Goal: Task Accomplishment & Management: Use online tool/utility

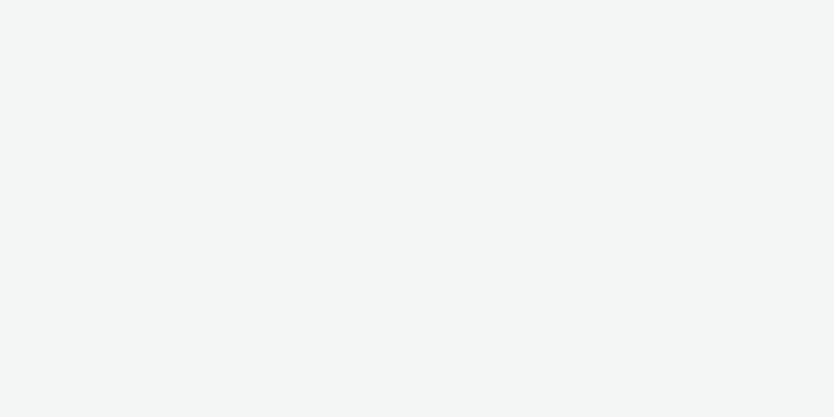
select select "ac009755-aa48-4799-8050-7a339a378eb8"
select select "21f3225b-8378-42e6-b7ec-88c9dda34879"
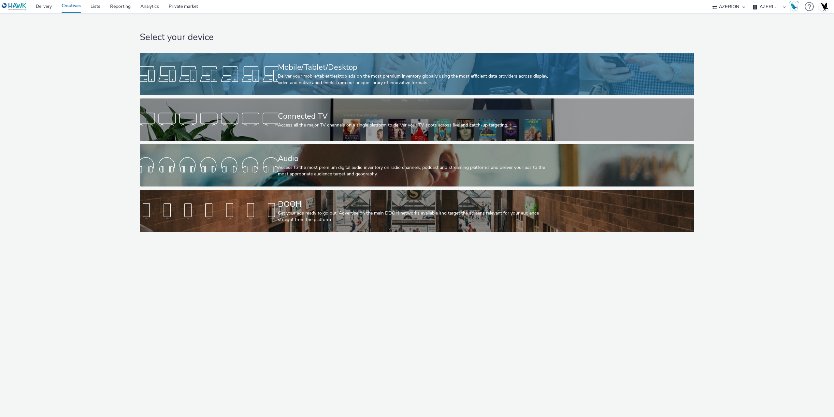
click at [289, 76] on div "Deliver your mobile/tablet/desktop ads on the most premium inventory globally u…" at bounding box center [416, 79] width 276 height 13
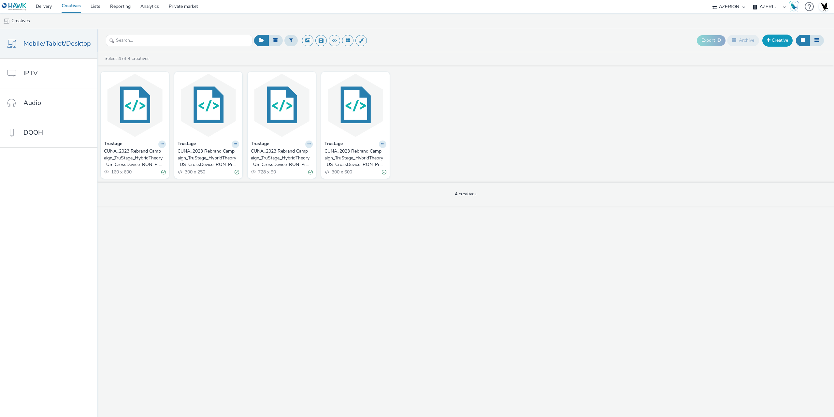
click at [776, 42] on link "Creative" at bounding box center [777, 41] width 30 height 12
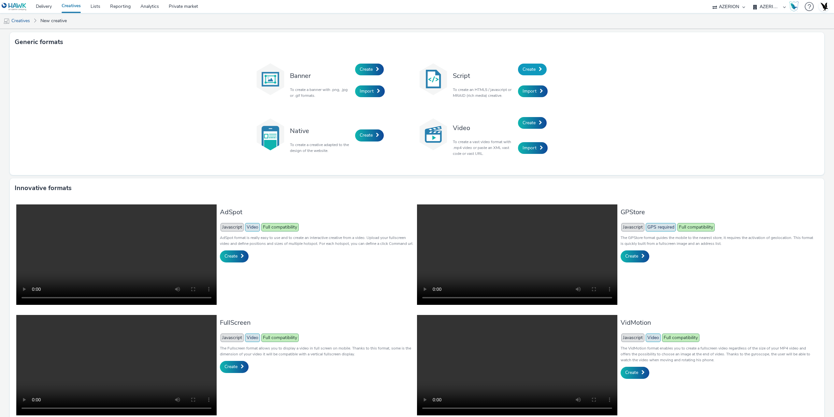
click at [539, 69] on span at bounding box center [540, 69] width 3 height 5
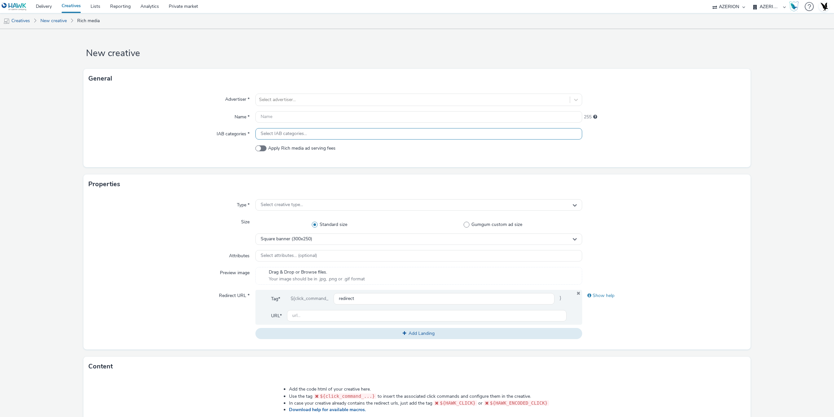
click at [291, 132] on span "Select IAB categories..." at bounding box center [284, 134] width 46 height 6
click at [295, 112] on input "text" at bounding box center [418, 116] width 327 height 11
click at [279, 103] on div at bounding box center [412, 100] width 307 height 8
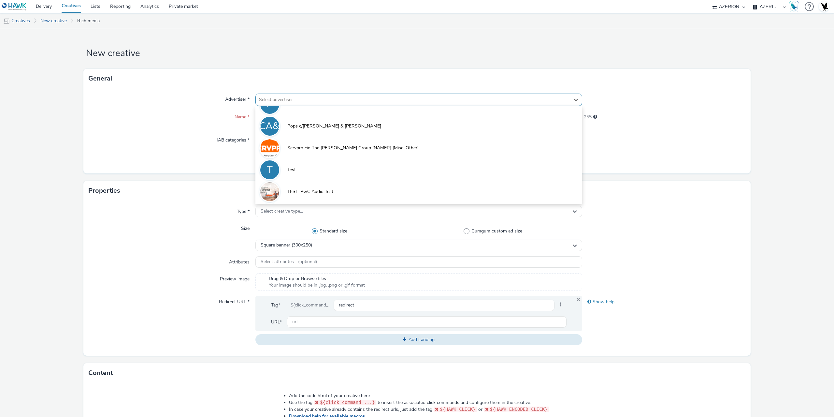
scroll to position [25, 0]
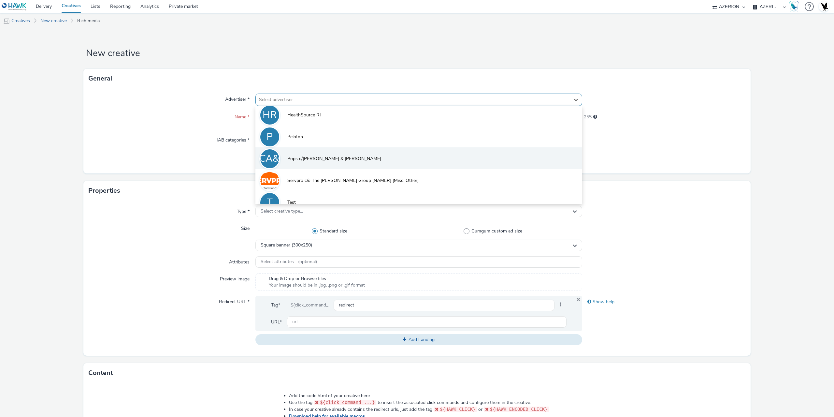
click at [323, 162] on span "Pops c/[PERSON_NAME] & [PERSON_NAME]" at bounding box center [334, 158] width 94 height 7
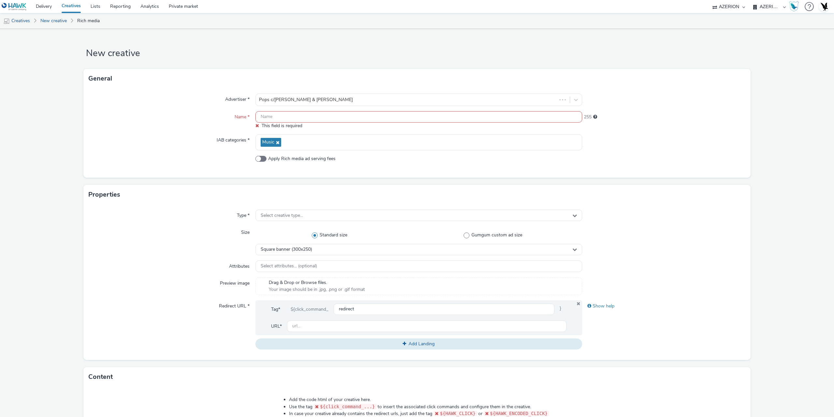
click at [268, 115] on input "text" at bounding box center [418, 116] width 327 height 11
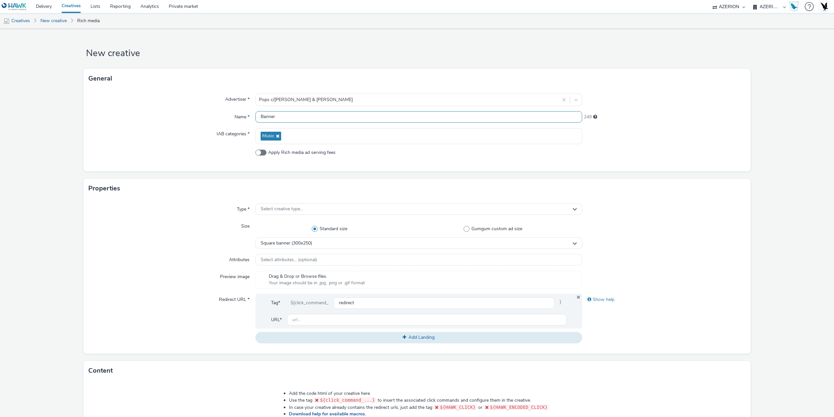
type input "Banner"
click at [281, 216] on div "Type * Select creative type... Size Standard size Gumgum custom ad size Square …" at bounding box center [416, 275] width 667 height 155
click at [280, 209] on span "Select creative type..." at bounding box center [282, 209] width 42 height 6
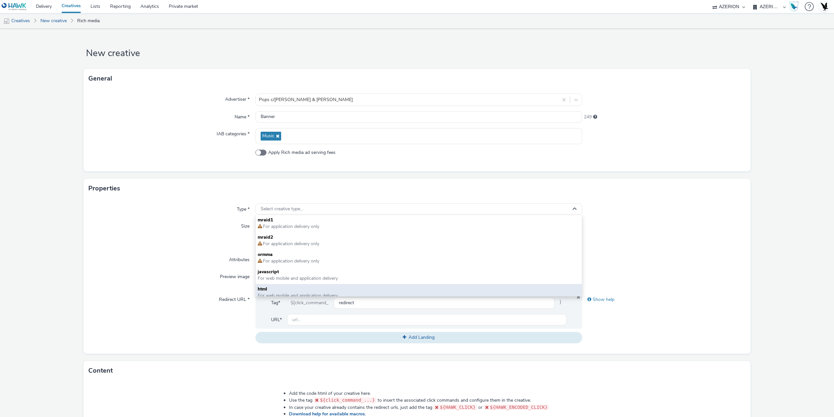
click at [269, 294] on span "For web mobile and application delivery" at bounding box center [298, 295] width 80 height 6
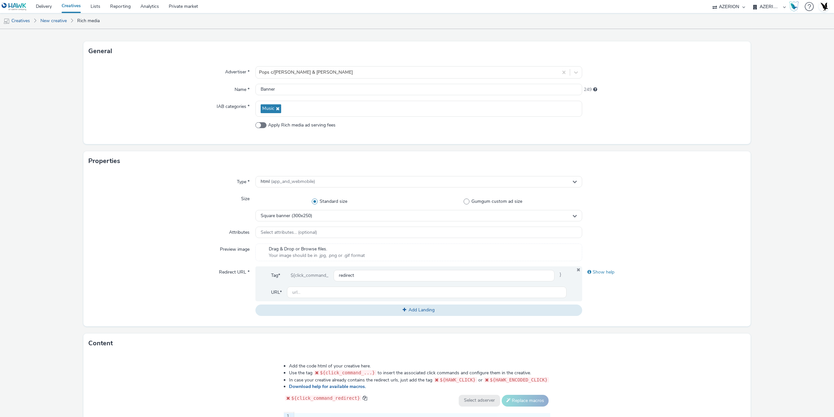
scroll to position [65, 0]
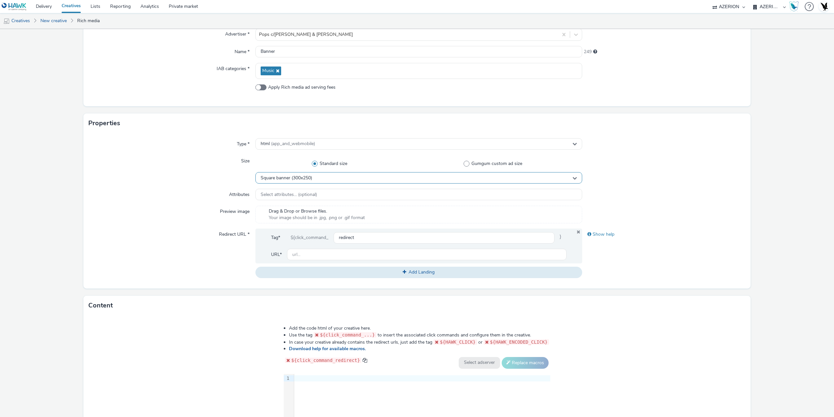
click at [307, 175] on div "Square banner (300x250)" at bounding box center [418, 177] width 327 height 11
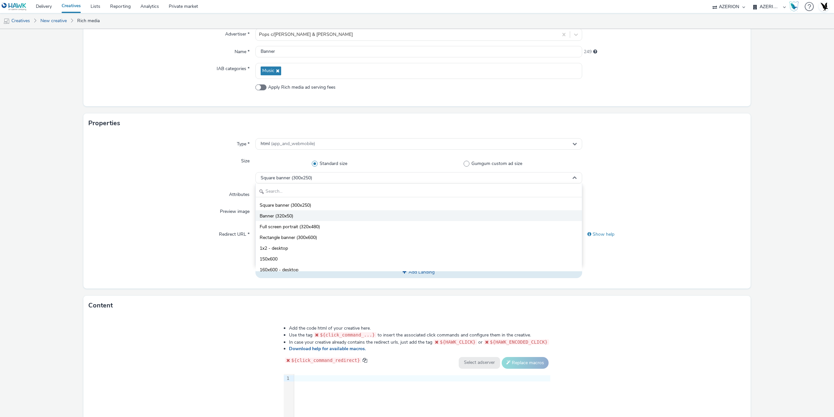
click at [293, 216] on span "Banner (320x50)" at bounding box center [277, 216] width 34 height 7
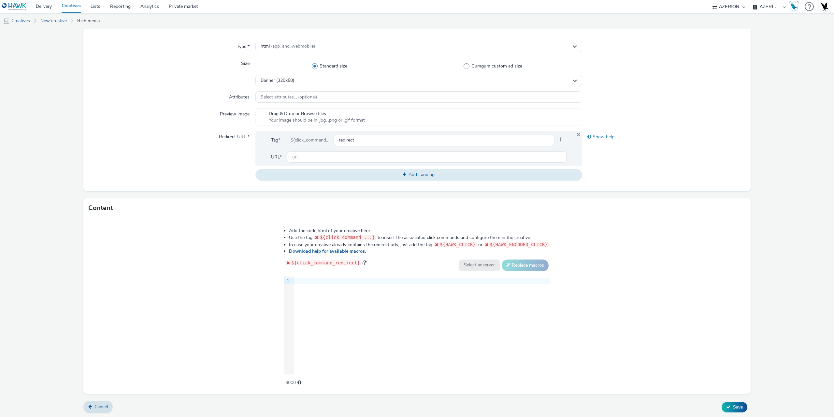
scroll to position [163, 0]
click at [410, 347] on div "9 1 ›" at bounding box center [417, 325] width 266 height 98
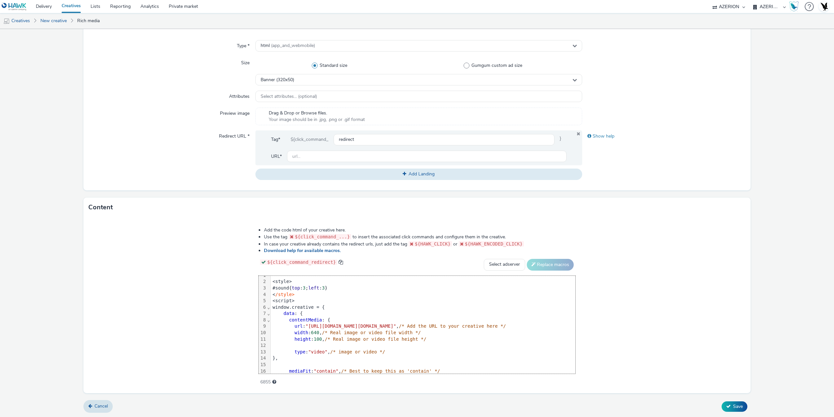
scroll to position [0, 0]
click at [271, 286] on div "<style>" at bounding box center [423, 286] width 305 height 7
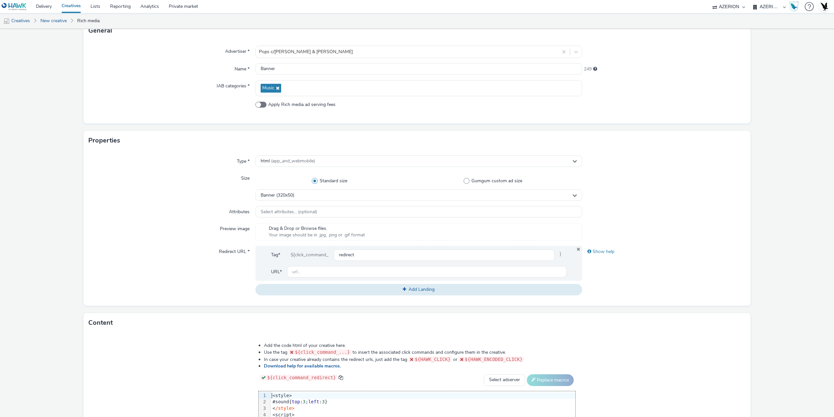
scroll to position [27, 0]
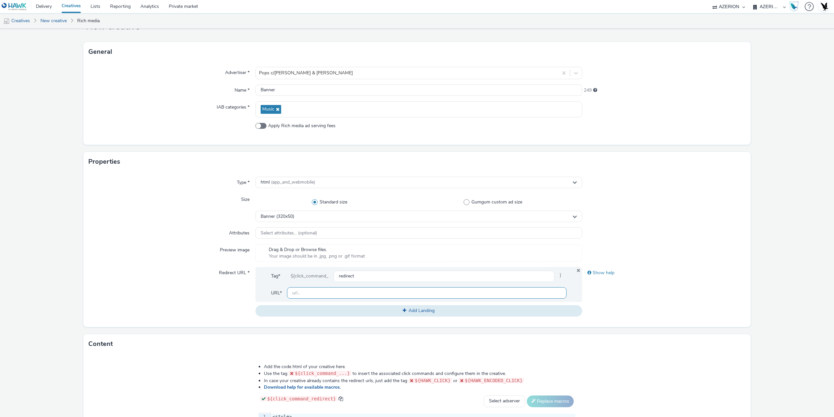
click at [304, 293] on input "text" at bounding box center [426, 292] width 279 height 11
paste input "[URL][DOMAIN_NAME]"
type input "[URL][DOMAIN_NAME]"
click at [133, 280] on div "Redirect URL *" at bounding box center [172, 291] width 167 height 49
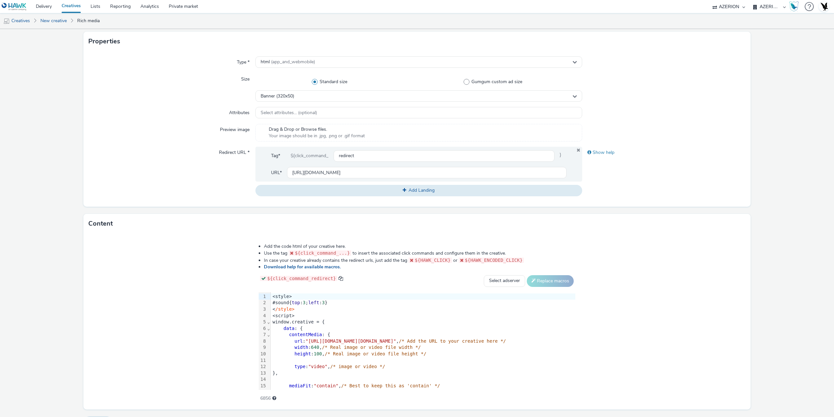
scroll to position [163, 0]
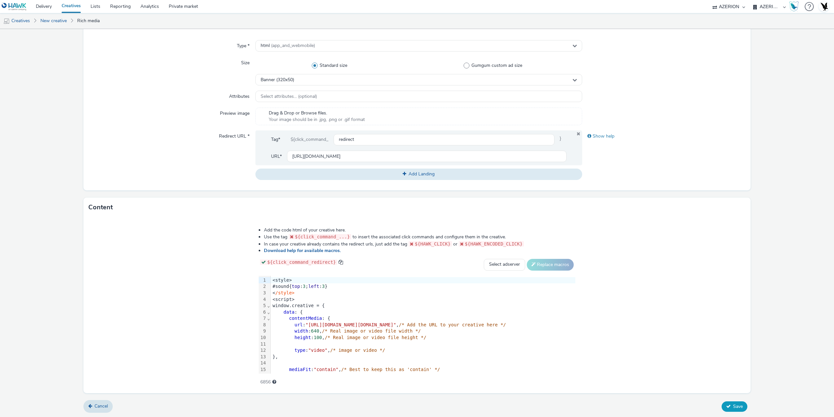
click at [733, 406] on span "Save" at bounding box center [738, 406] width 10 height 6
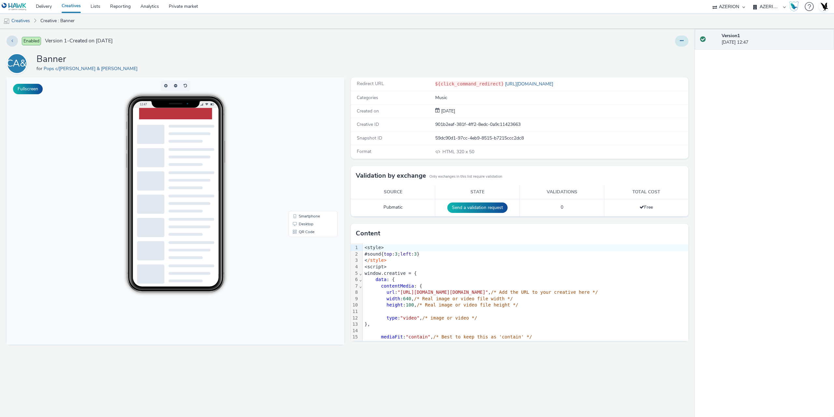
click at [682, 41] on icon at bounding box center [682, 40] width 4 height 5
click at [660, 69] on link "Duplicate" at bounding box center [663, 67] width 49 height 13
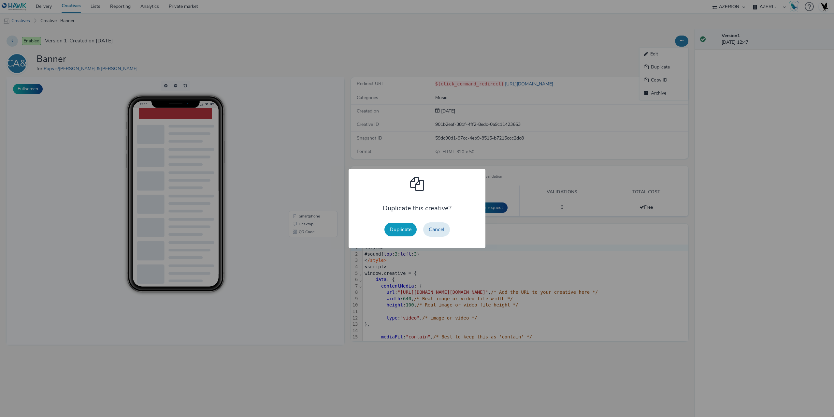
click at [402, 231] on button "Duplicate" at bounding box center [400, 229] width 32 height 14
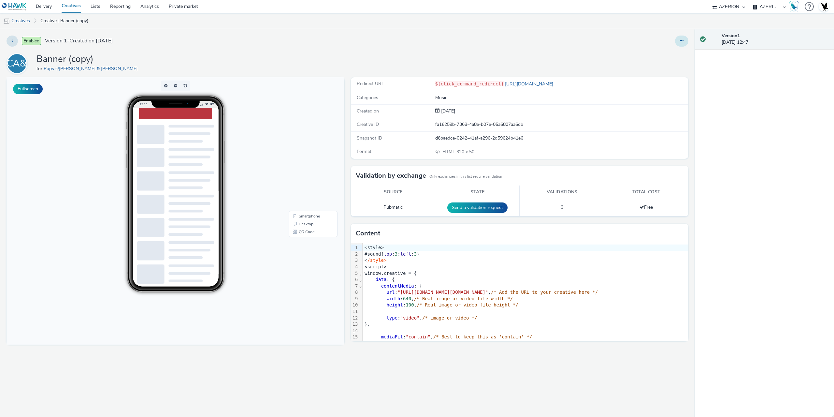
click at [680, 43] on icon at bounding box center [682, 40] width 4 height 5
click at [667, 54] on link "Edit" at bounding box center [663, 54] width 49 height 13
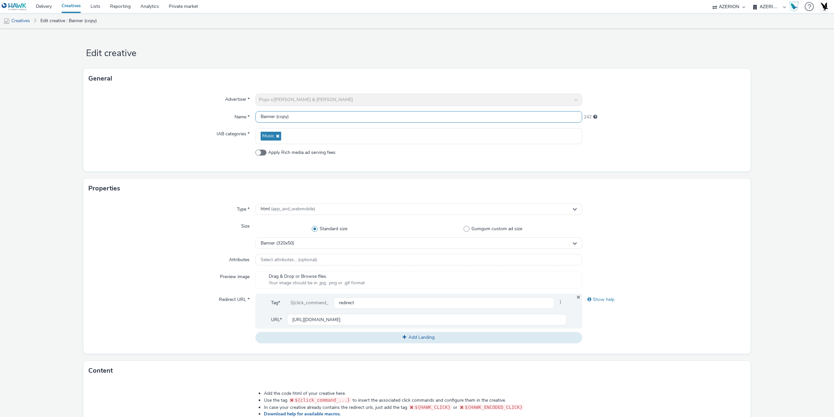
drag, startPoint x: 328, startPoint y: 115, endPoint x: 147, endPoint y: 122, distance: 181.3
click at [165, 122] on div "Name * Banner (copy) 242" at bounding box center [417, 117] width 657 height 12
type input "DMPU"
click at [312, 249] on div "Banner (320x50)" at bounding box center [418, 242] width 327 height 11
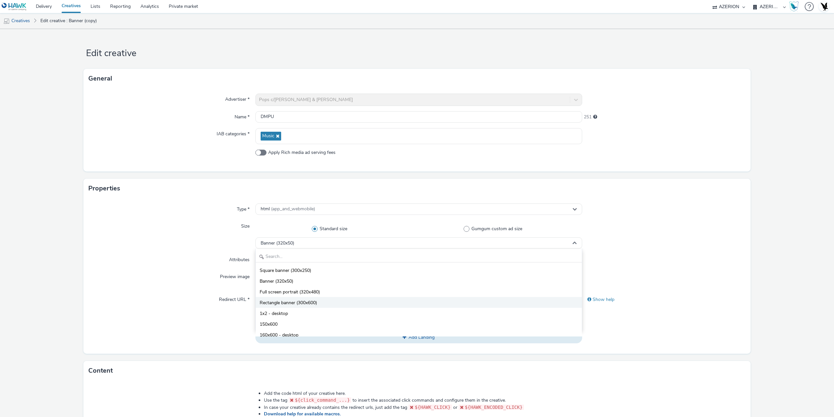
click at [310, 299] on li "Rectangle banner (300x600)" at bounding box center [419, 302] width 326 height 11
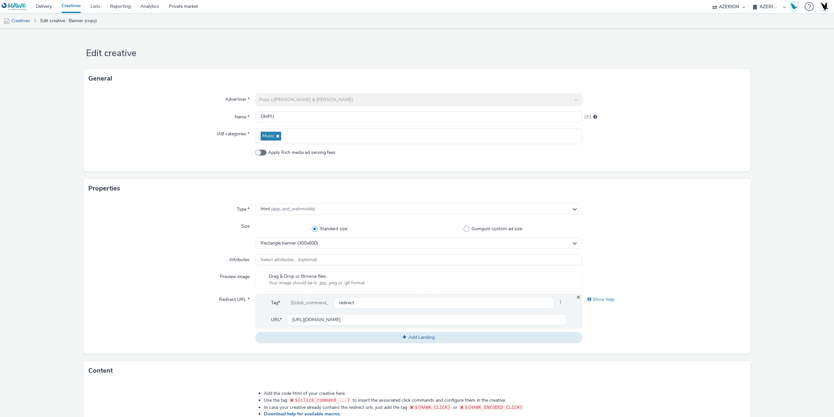
scroll to position [163, 0]
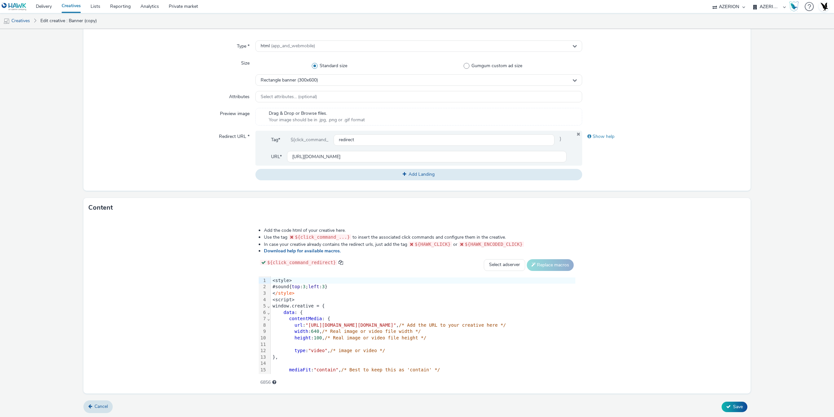
click at [271, 354] on div "}," at bounding box center [423, 357] width 305 height 7
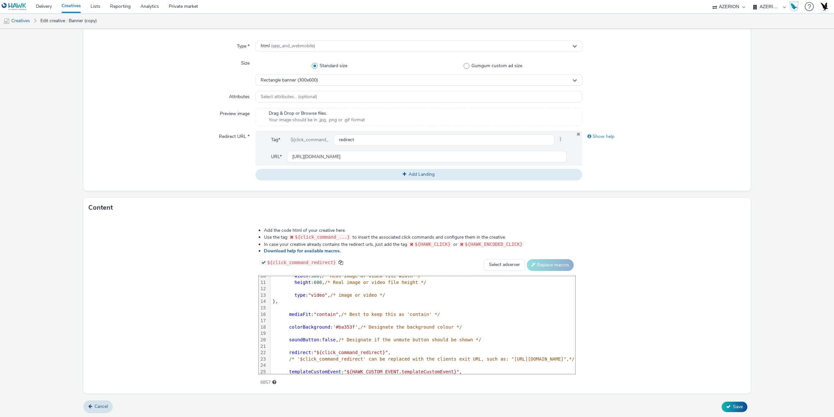
scroll to position [0, 0]
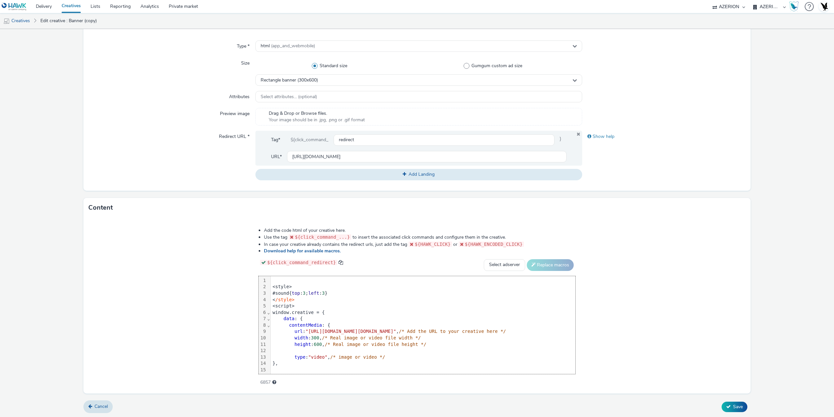
click at [271, 285] on div "<style>" at bounding box center [423, 286] width 305 height 7
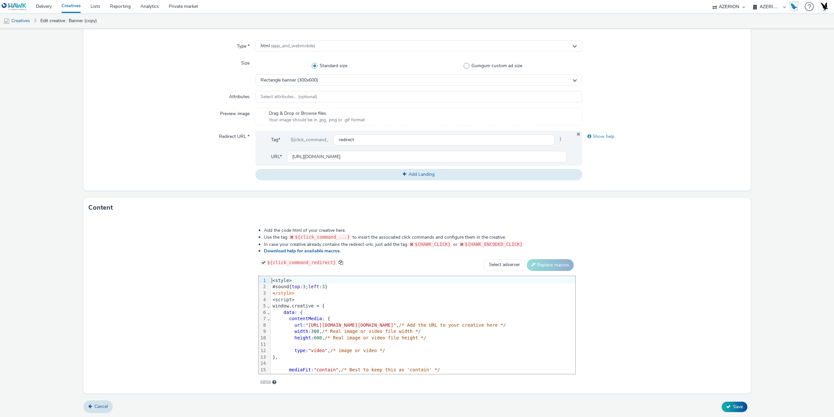
scroll to position [157, 0]
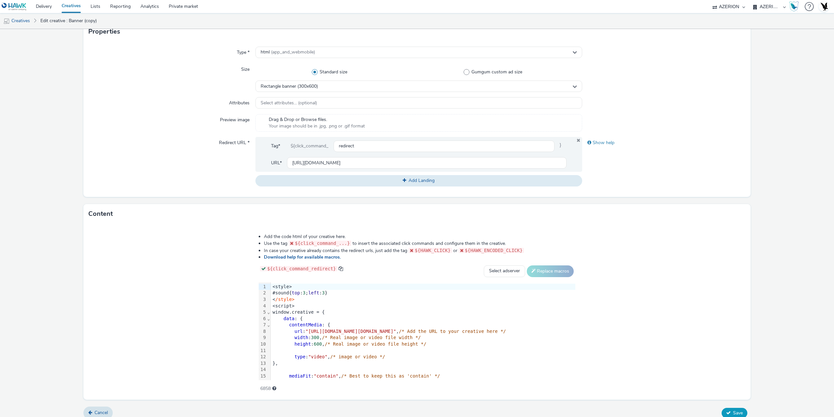
click at [733, 409] on span "Save" at bounding box center [738, 412] width 10 height 6
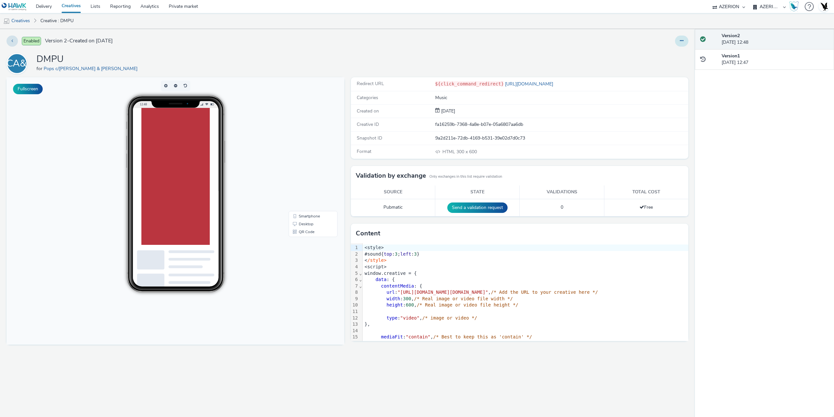
click at [682, 44] on button at bounding box center [681, 41] width 13 height 11
click at [670, 65] on link "Duplicate" at bounding box center [663, 67] width 49 height 13
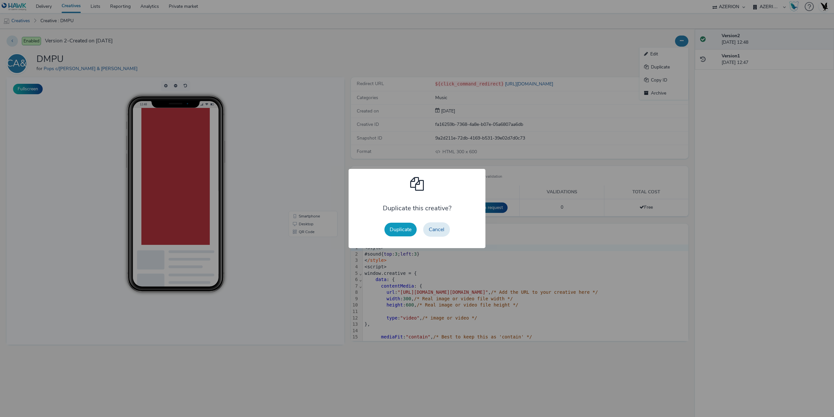
click at [393, 232] on button "Duplicate" at bounding box center [400, 229] width 32 height 14
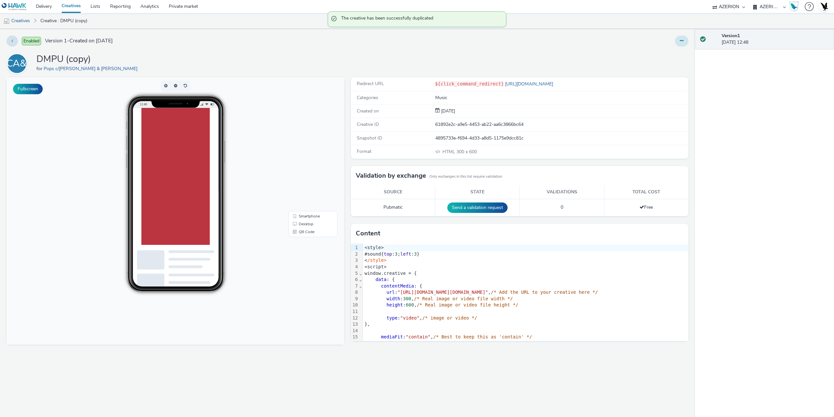
click at [678, 42] on button at bounding box center [681, 41] width 13 height 11
click at [670, 53] on link "Edit" at bounding box center [663, 54] width 49 height 13
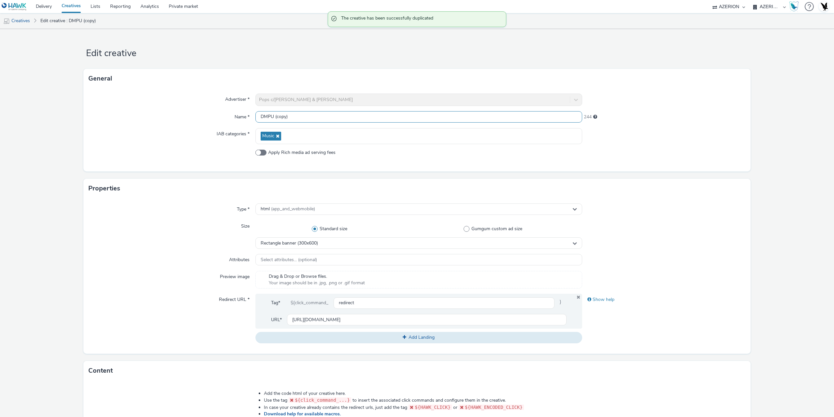
drag, startPoint x: 200, startPoint y: 118, endPoint x: 185, endPoint y: 118, distance: 15.3
click at [185, 118] on div "Name * DMPU (copy) 244" at bounding box center [417, 117] width 657 height 12
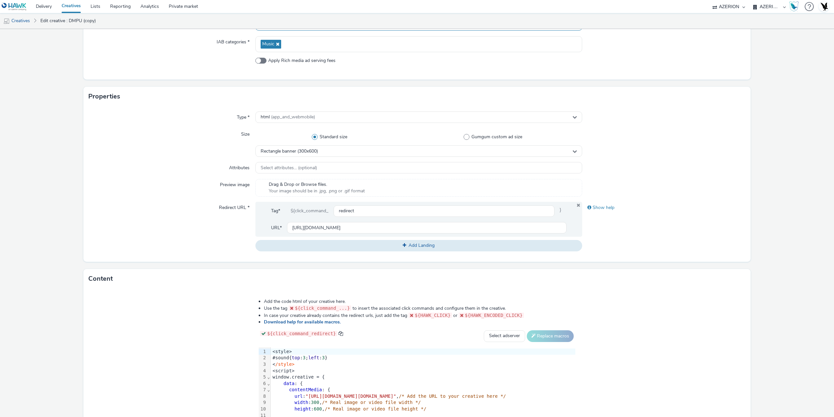
scroll to position [98, 0]
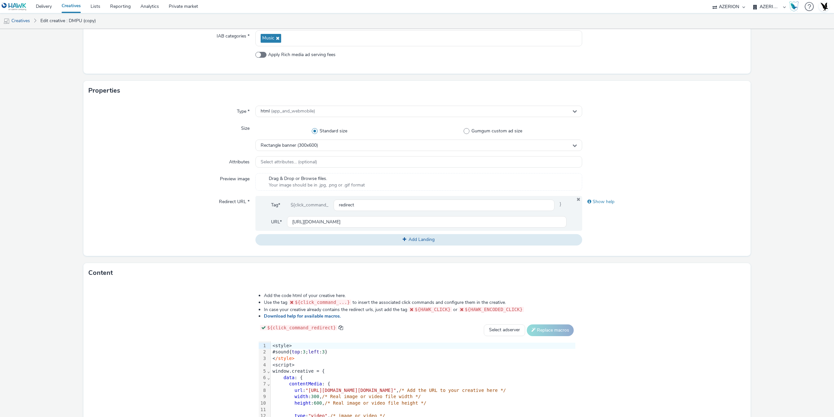
type input "Leaderboard"
click at [293, 364] on div "<script>" at bounding box center [423, 365] width 305 height 7
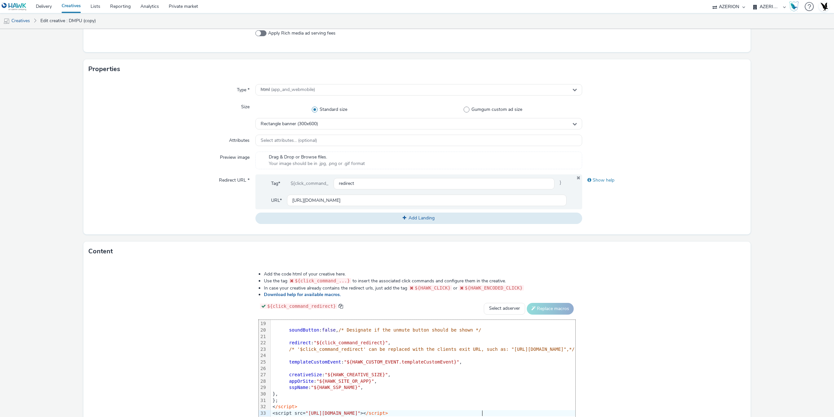
scroll to position [0, 0]
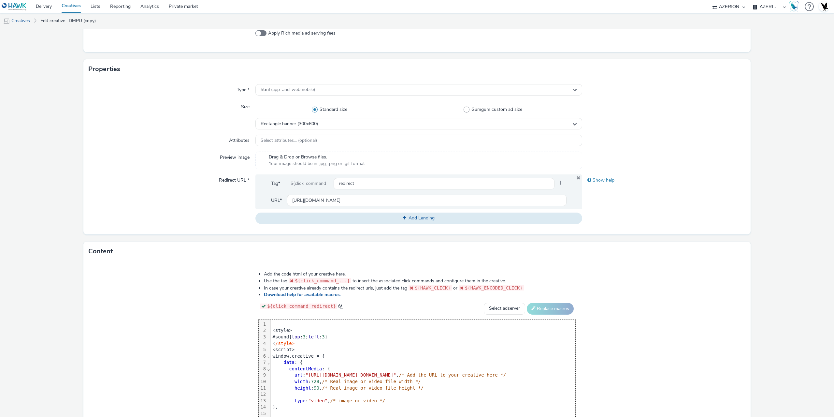
click at [271, 328] on div "<style>" at bounding box center [423, 330] width 305 height 7
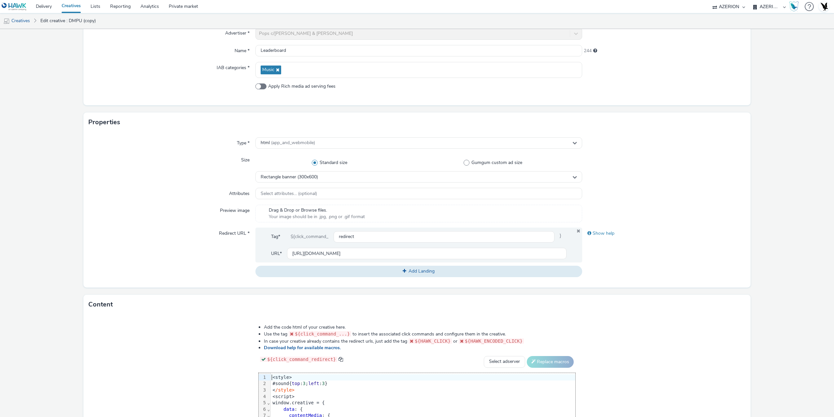
scroll to position [65, 0]
click at [316, 185] on div "Type * html (app_and_webmobile) Size Standard size Gumgum custom ad size Rectan…" at bounding box center [416, 210] width 667 height 155
click at [316, 184] on div "Type * html (app_and_webmobile) Size Standard size Gumgum custom ad size Rectan…" at bounding box center [416, 210] width 667 height 155
click at [312, 179] on span "Rectangle banner (300x600)" at bounding box center [289, 178] width 57 height 6
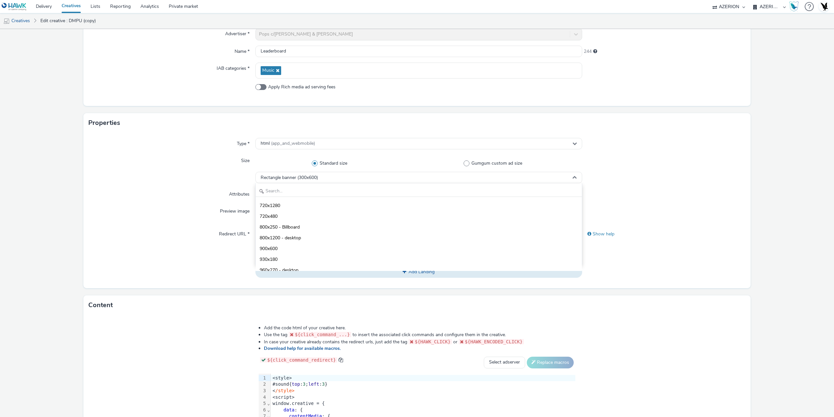
scroll to position [195, 0]
click at [304, 188] on input "text" at bounding box center [419, 190] width 326 height 11
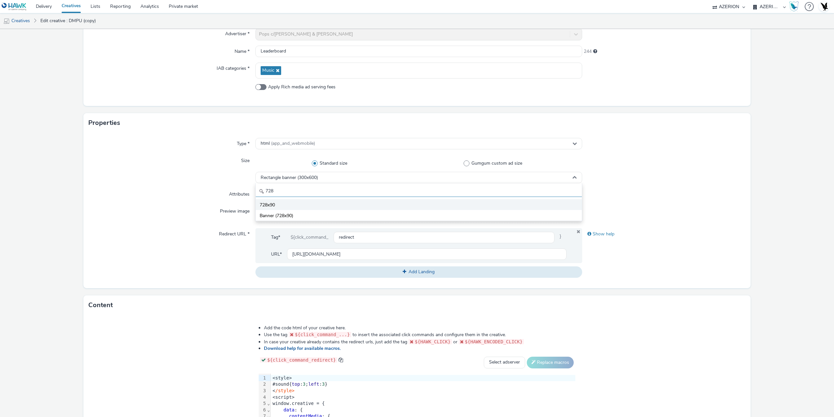
type input "728"
click at [287, 207] on li "728x90" at bounding box center [419, 204] width 326 height 11
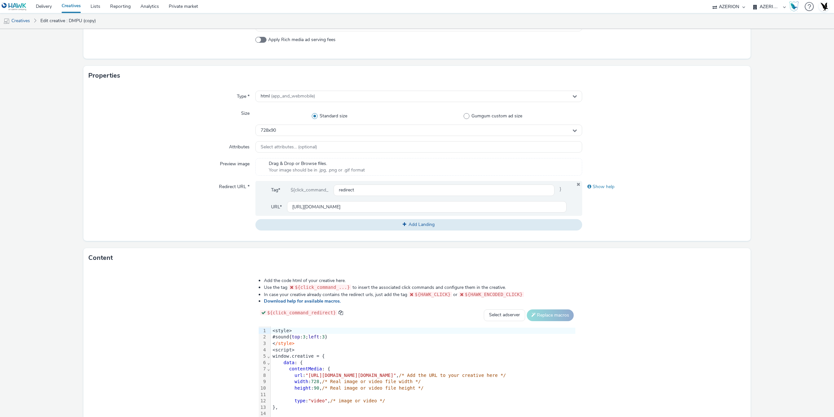
scroll to position [163, 0]
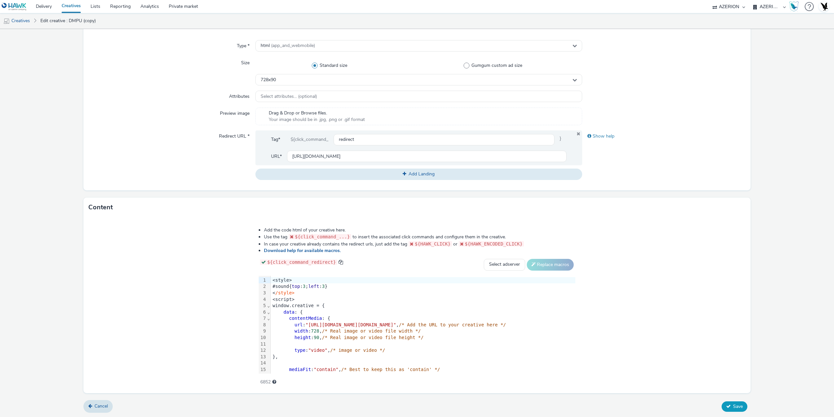
click at [734, 406] on span "Save" at bounding box center [738, 406] width 10 height 6
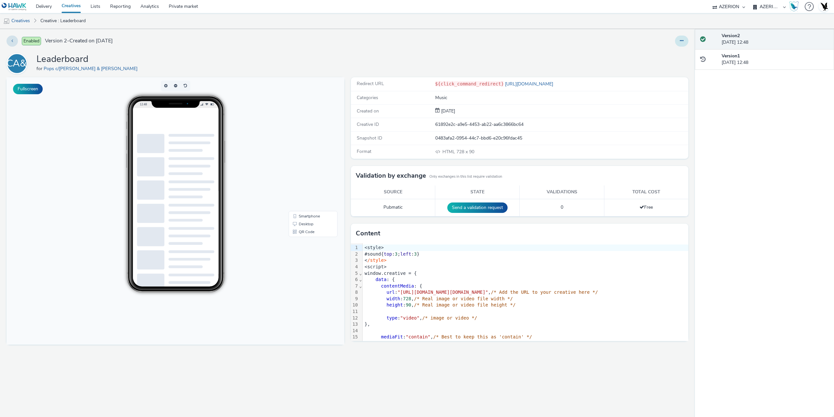
drag, startPoint x: 681, startPoint y: 40, endPoint x: 680, endPoint y: 44, distance: 4.3
click at [681, 40] on icon at bounding box center [682, 40] width 4 height 5
click at [673, 66] on link "Duplicate" at bounding box center [663, 67] width 49 height 13
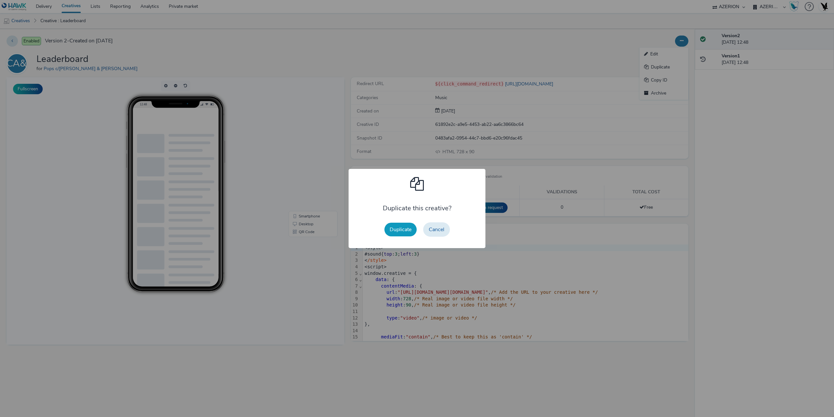
click at [408, 226] on button "Duplicate" at bounding box center [400, 229] width 32 height 14
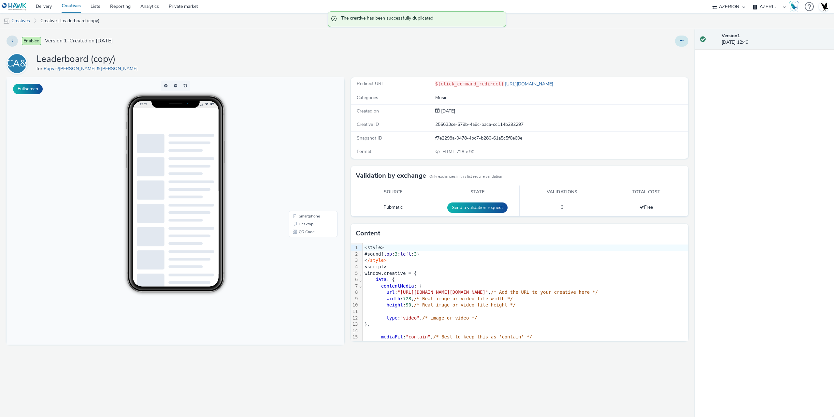
click at [678, 42] on button at bounding box center [681, 41] width 13 height 11
click at [662, 51] on link "Edit" at bounding box center [663, 54] width 49 height 13
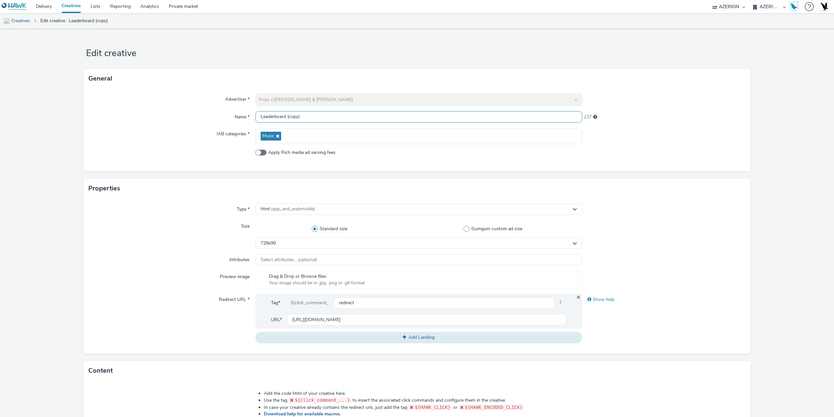
drag, startPoint x: 329, startPoint y: 117, endPoint x: 167, endPoint y: 110, distance: 162.0
click at [167, 110] on div "Advertiser * Pops c/[PERSON_NAME] & [PERSON_NAME] Name * Leaderboard (copy) 237…" at bounding box center [416, 129] width 667 height 83
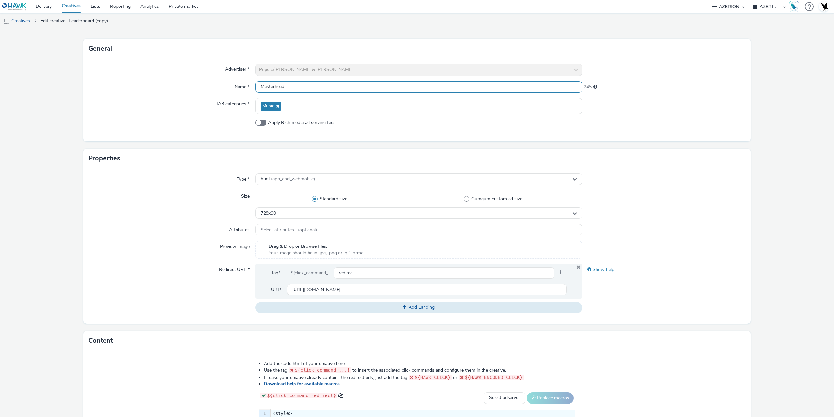
scroll to position [65, 0]
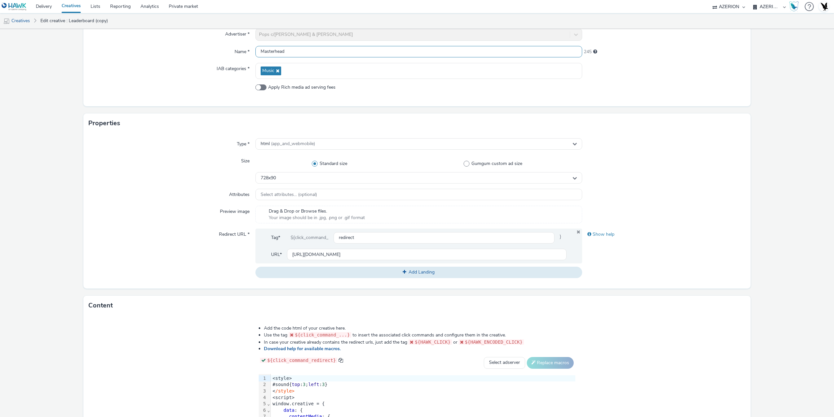
type input "Masterhead"
drag, startPoint x: 250, startPoint y: 394, endPoint x: 249, endPoint y: 397, distance: 3.4
click at [271, 395] on div "<script>" at bounding box center [423, 397] width 305 height 7
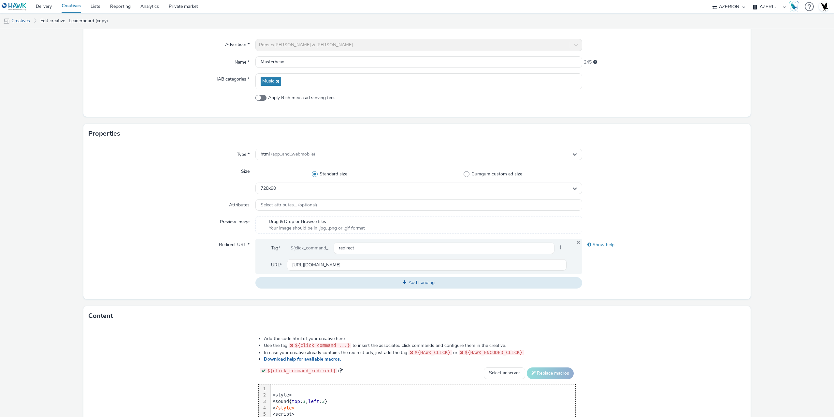
scroll to position [54, 0]
click at [271, 394] on div "<style>" at bounding box center [423, 395] width 305 height 7
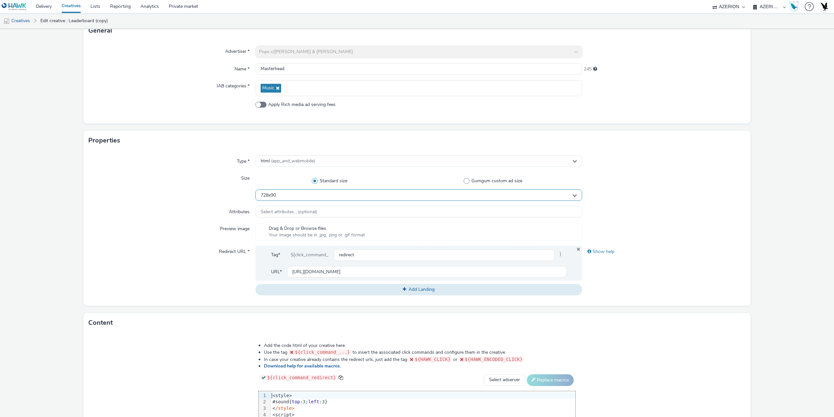
click at [277, 192] on div "728x90" at bounding box center [418, 194] width 327 height 11
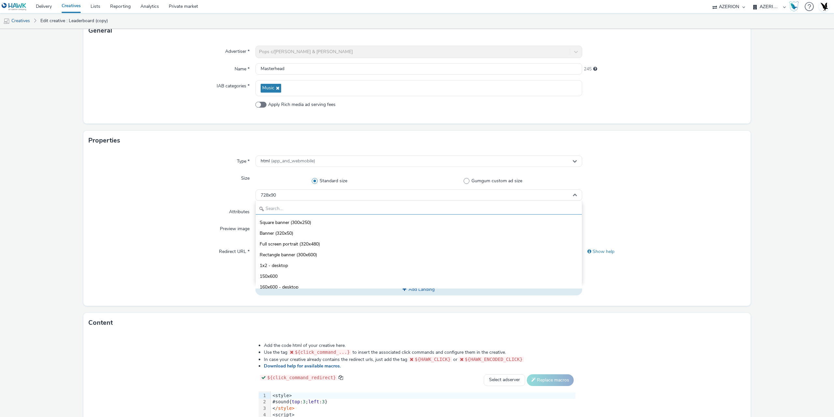
click at [276, 210] on input "text" at bounding box center [419, 208] width 326 height 11
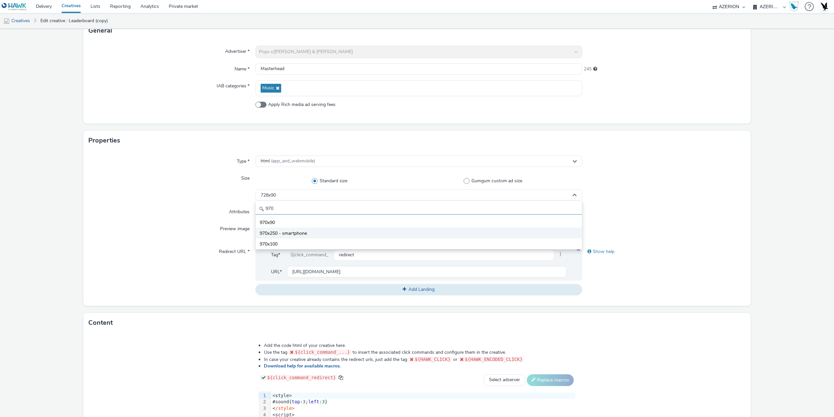
type input "970"
click at [282, 230] on span "970x250 - smartphone" at bounding box center [283, 233] width 47 height 7
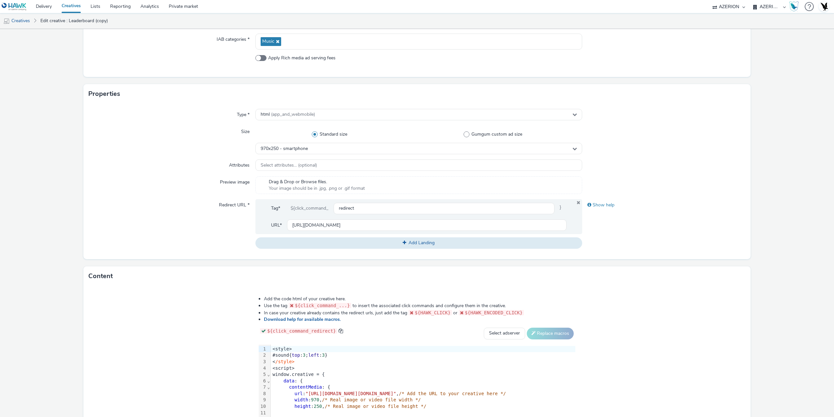
scroll to position [163, 0]
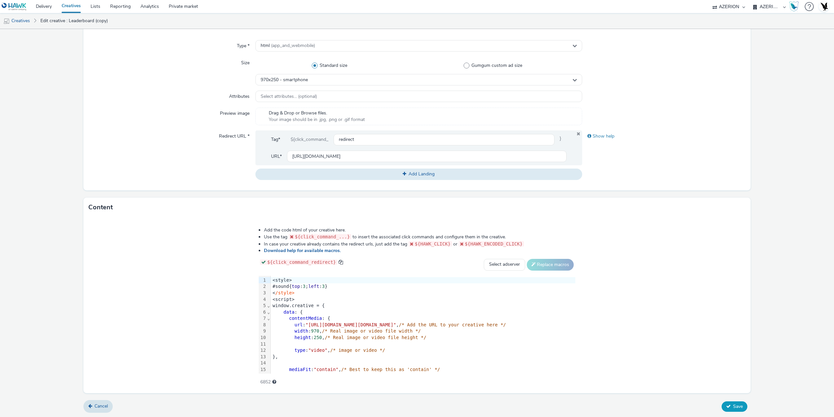
click at [732, 401] on button "Save" at bounding box center [734, 406] width 26 height 10
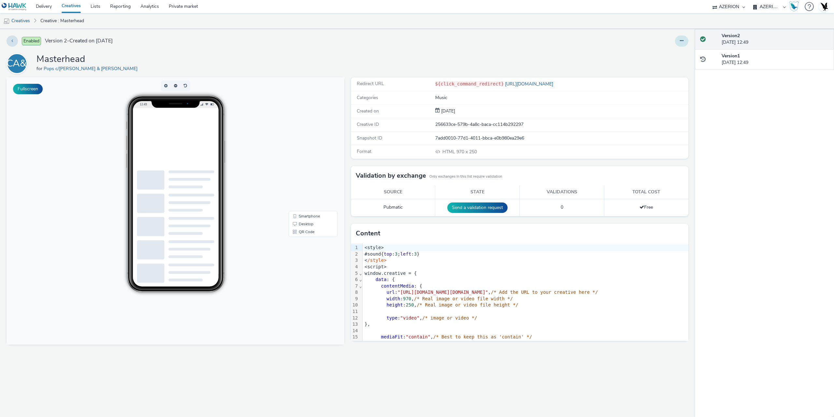
click at [681, 43] on button at bounding box center [681, 41] width 13 height 11
click at [664, 66] on link "Duplicate" at bounding box center [663, 67] width 49 height 13
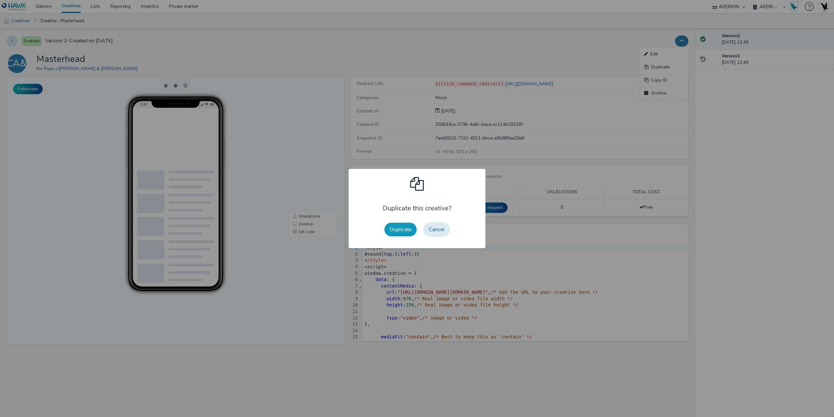
click at [401, 229] on button "Duplicate" at bounding box center [400, 229] width 32 height 14
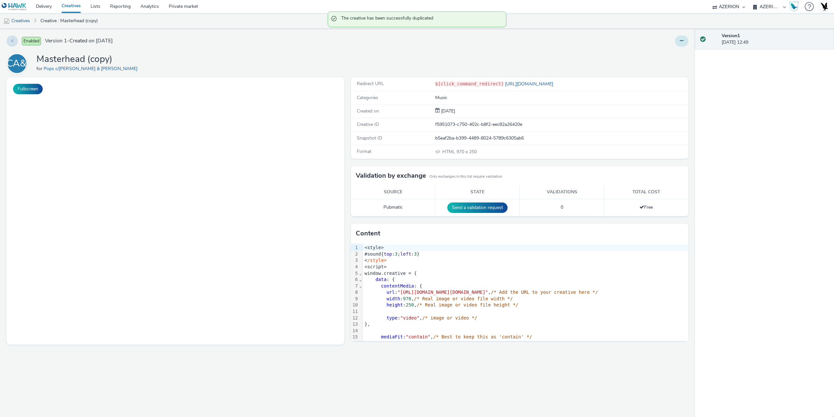
click at [684, 40] on button at bounding box center [681, 41] width 13 height 11
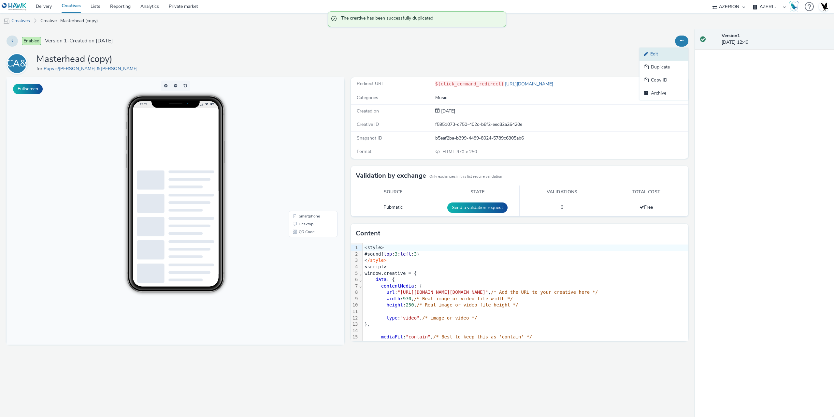
click at [666, 59] on link "Edit" at bounding box center [663, 54] width 49 height 13
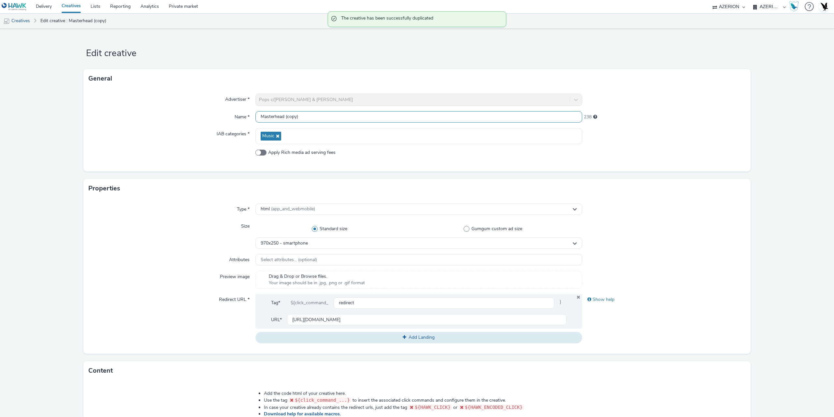
drag, startPoint x: 247, startPoint y: 116, endPoint x: 138, endPoint y: 115, distance: 108.5
click at [139, 115] on div "Name * Masterhead (copy) 238" at bounding box center [417, 117] width 657 height 12
type input "MPU"
click at [288, 240] on div "970x250 - smartphone" at bounding box center [418, 242] width 327 height 11
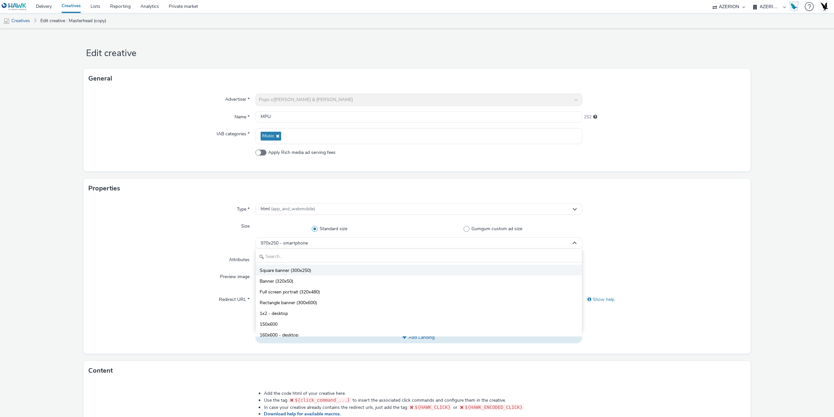
click at [293, 270] on span "Square banner (300x250)" at bounding box center [285, 270] width 51 height 7
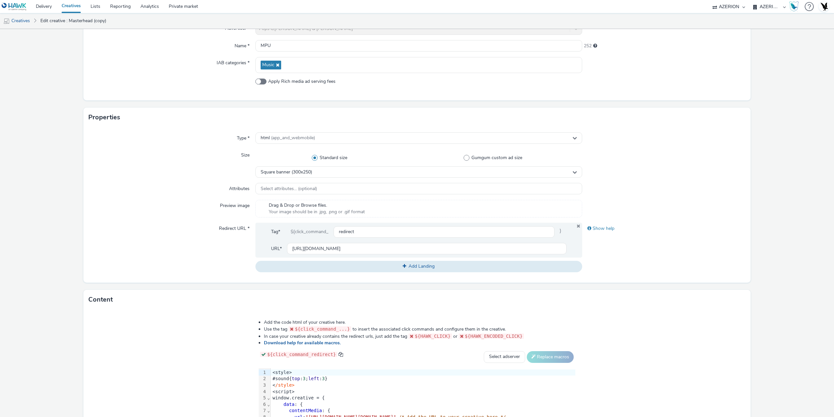
scroll to position [163, 0]
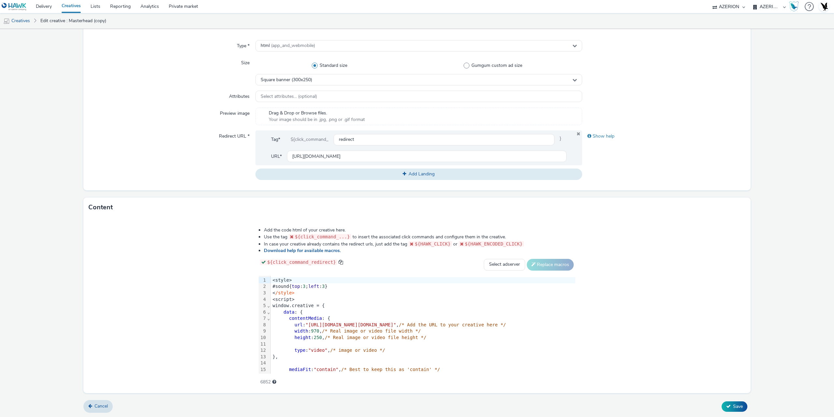
click at [271, 344] on div at bounding box center [423, 344] width 305 height 7
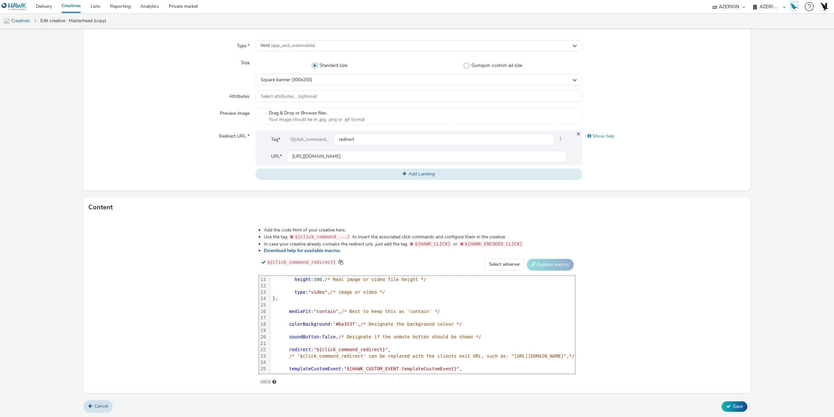
scroll to position [0, 0]
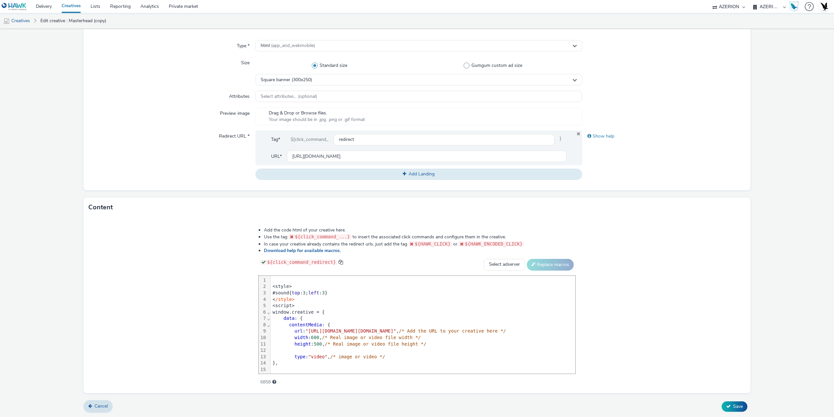
click at [271, 286] on div "<style>" at bounding box center [423, 286] width 305 height 7
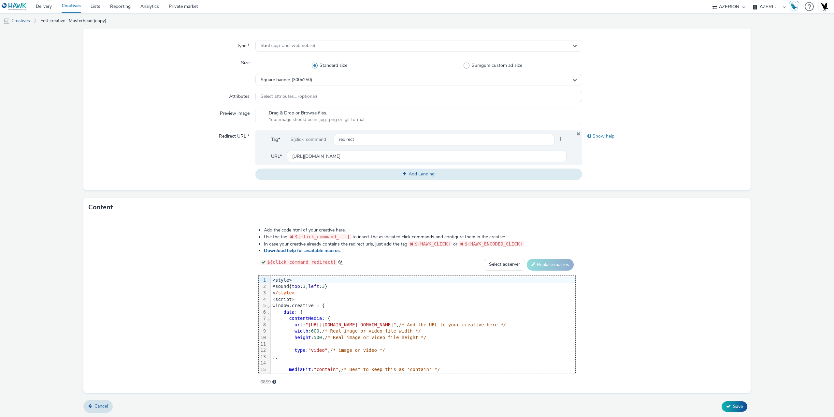
scroll to position [157, 0]
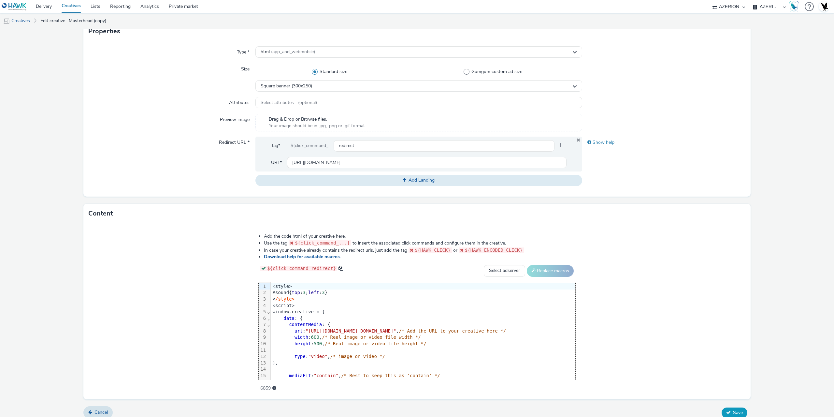
click at [740, 408] on button "Save" at bounding box center [734, 412] width 26 height 10
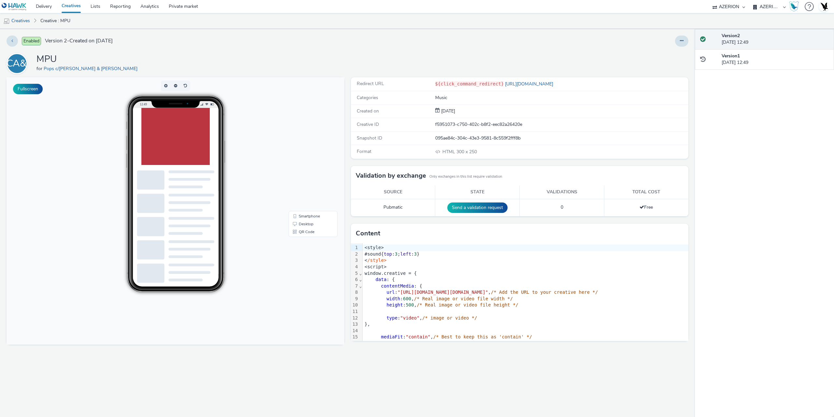
click at [689, 41] on div "Enabled Version 2 - Created on [DATE] PCA&G MPU for Pops c/[PERSON_NAME] & [PER…" at bounding box center [347, 223] width 695 height 388
click at [678, 44] on button at bounding box center [681, 41] width 13 height 11
click at [664, 67] on link "Duplicate" at bounding box center [663, 67] width 49 height 13
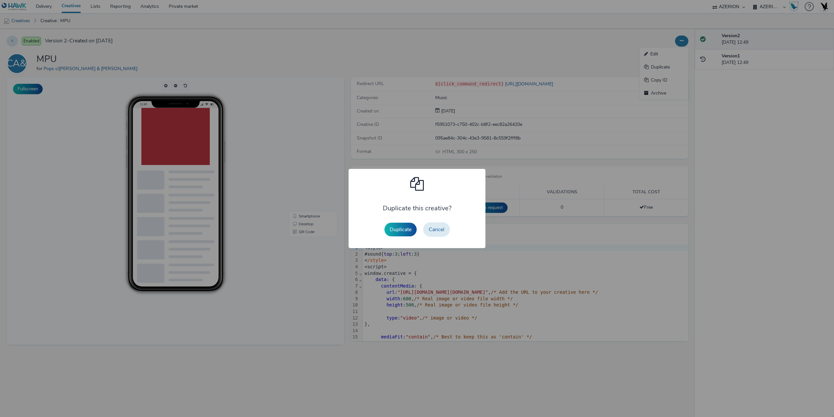
click at [395, 222] on div "Duplicate Cancel" at bounding box center [417, 229] width 72 height 21
click at [395, 225] on button "Duplicate" at bounding box center [400, 229] width 32 height 14
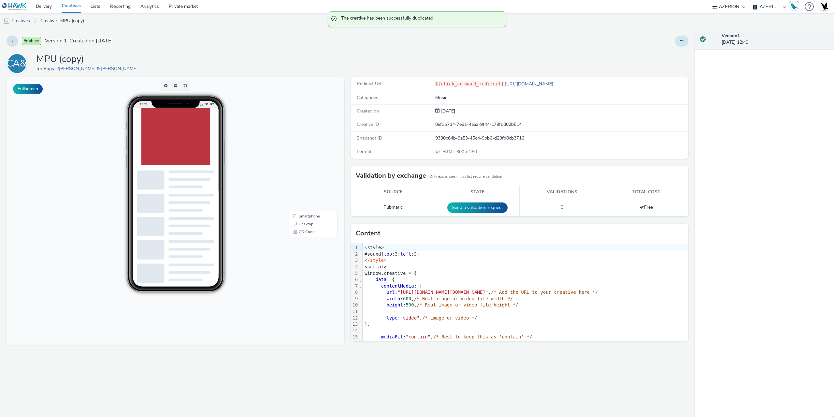
click at [683, 36] on button at bounding box center [681, 41] width 13 height 11
click at [666, 51] on link "Edit" at bounding box center [663, 54] width 49 height 13
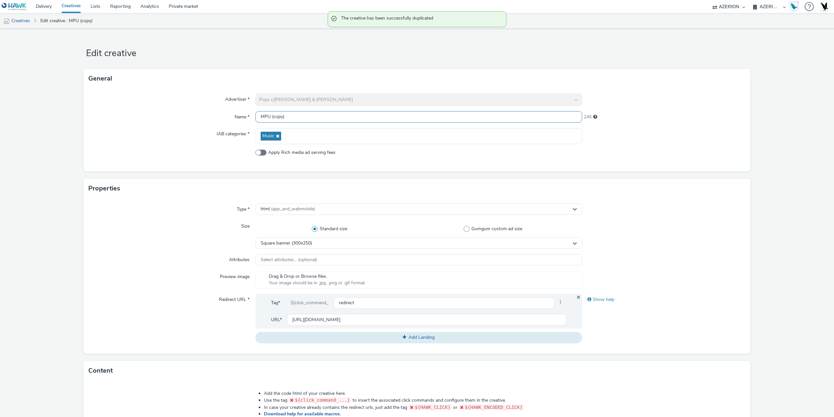
drag, startPoint x: 316, startPoint y: 119, endPoint x: 160, endPoint y: 122, distance: 156.7
click at [160, 122] on div "Name * MPU (copy) 245" at bounding box center [417, 117] width 657 height 12
type input "Skyscraper"
click at [293, 246] on div "Square banner (300x250)" at bounding box center [418, 242] width 327 height 11
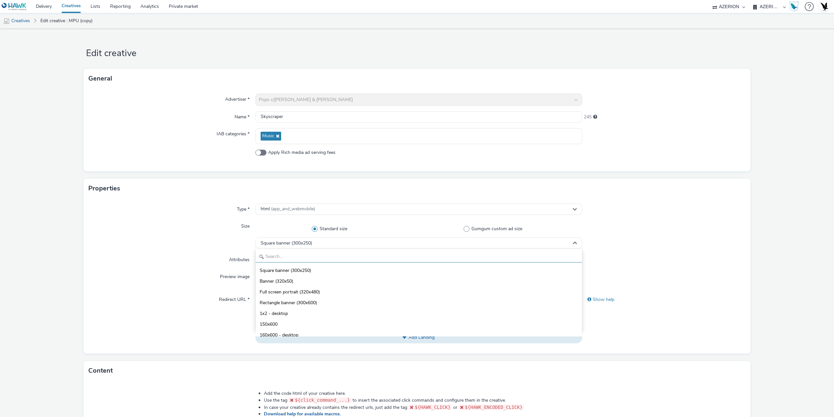
click at [279, 256] on input "text" at bounding box center [419, 256] width 326 height 11
click at [297, 332] on span "160x600 - desktop" at bounding box center [279, 335] width 39 height 7
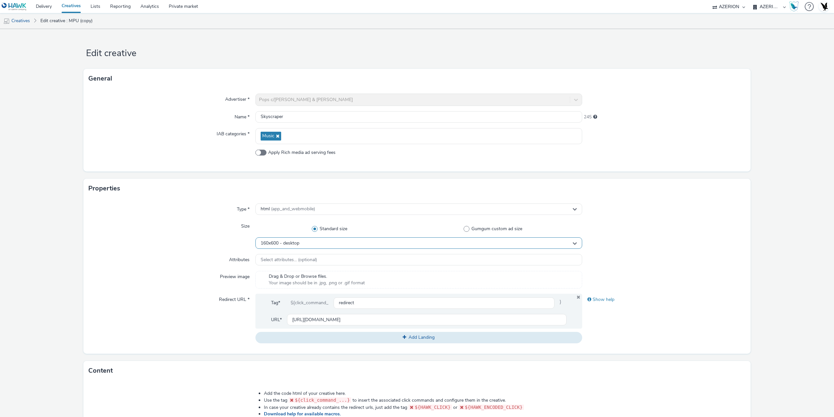
click at [293, 240] on span "160x600 - desktop" at bounding box center [280, 243] width 39 height 6
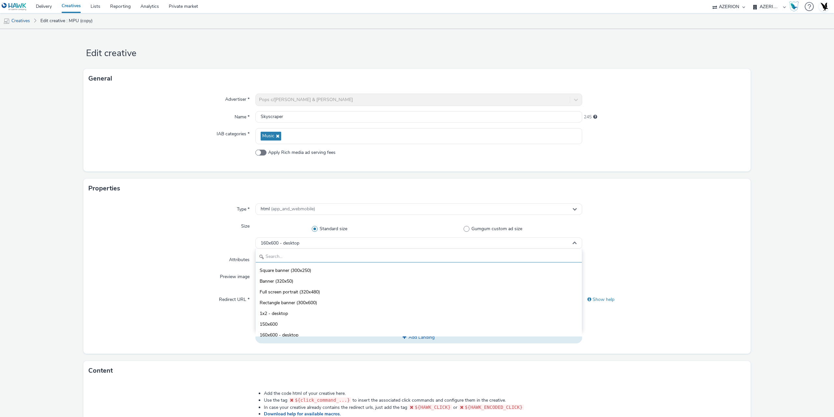
click at [276, 258] on input "text" at bounding box center [419, 256] width 326 height 11
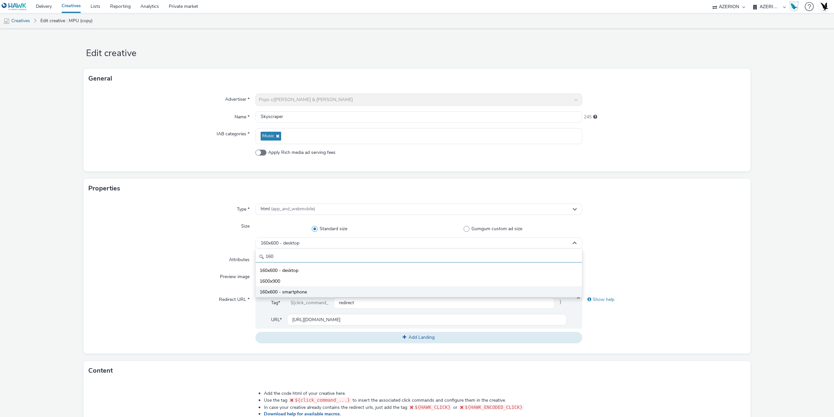
type input "160"
click at [289, 292] on span "160x600 - smartphone" at bounding box center [283, 292] width 47 height 7
click at [126, 264] on div "Attributes" at bounding box center [172, 260] width 167 height 12
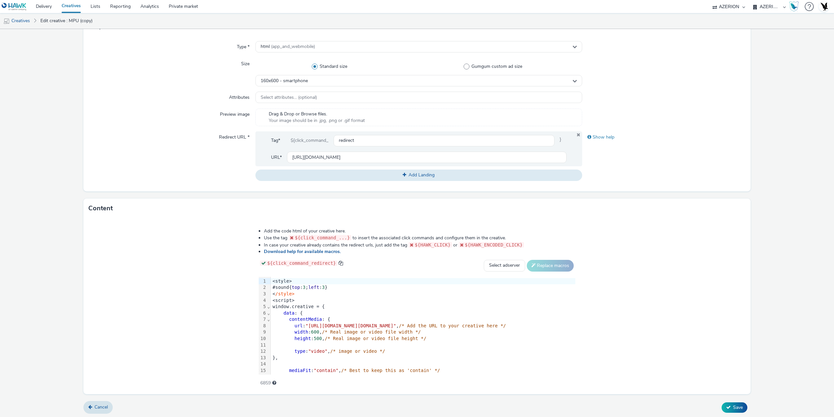
scroll to position [163, 0]
drag, startPoint x: 265, startPoint y: 304, endPoint x: 257, endPoint y: 300, distance: 9.5
click at [271, 304] on div "window.creative = {" at bounding box center [423, 305] width 305 height 7
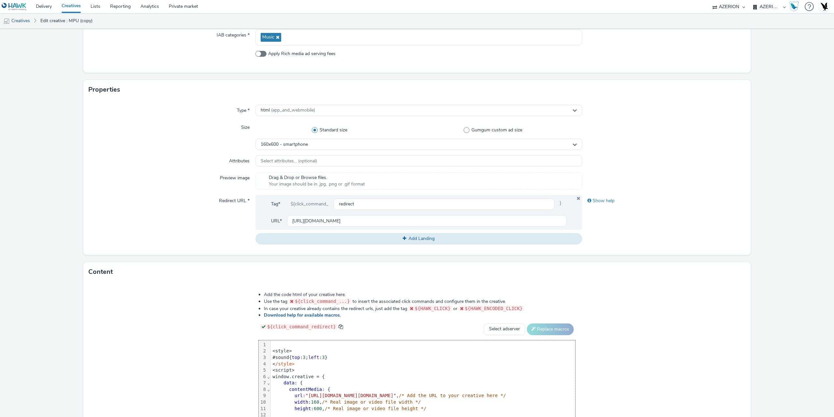
scroll to position [98, 0]
click at [271, 350] on div "<style>" at bounding box center [423, 351] width 305 height 7
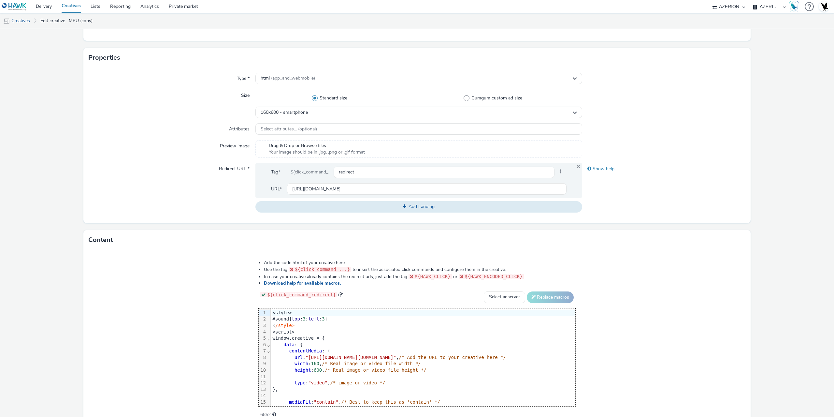
scroll to position [163, 0]
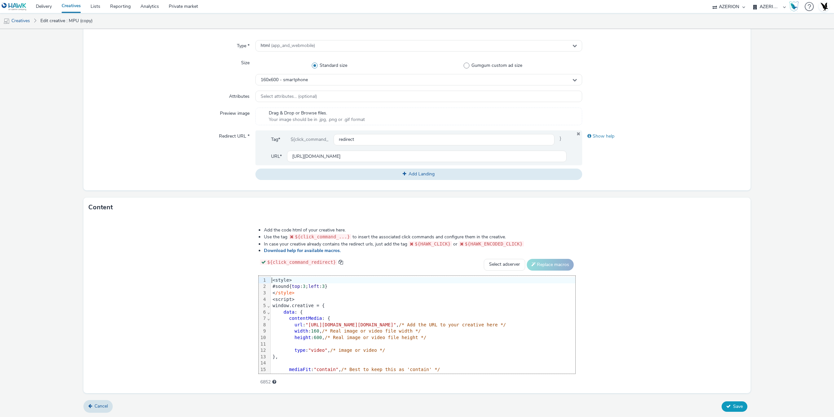
click at [739, 407] on button "Save" at bounding box center [734, 406] width 26 height 10
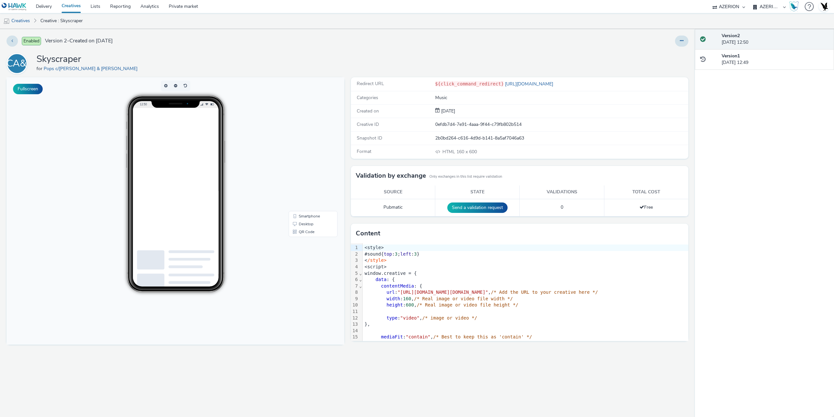
click at [70, 5] on link "Creatives" at bounding box center [71, 6] width 29 height 13
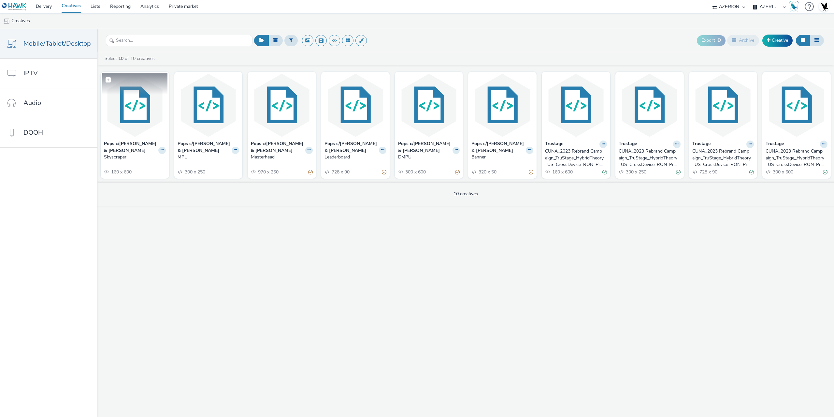
click at [151, 123] on img at bounding box center [134, 105] width 65 height 64
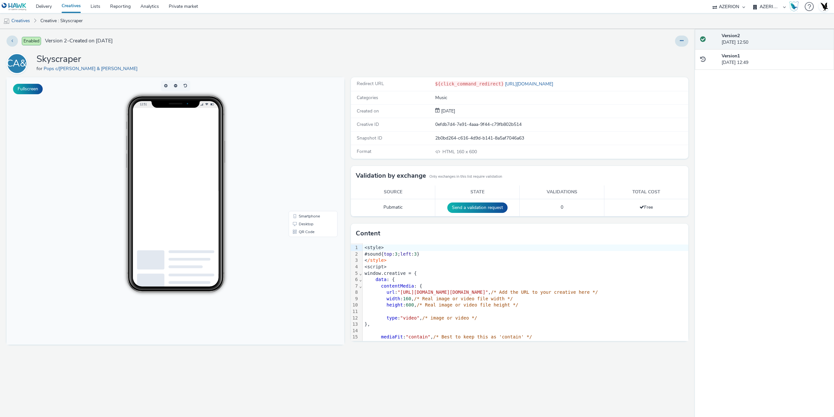
click at [206, 32] on div "Enabled Version 2 - Created on [DATE] PCA&G Skyscraper for Pops c/[PERSON_NAME]…" at bounding box center [347, 223] width 695 height 388
